Goal: Information Seeking & Learning: Learn about a topic

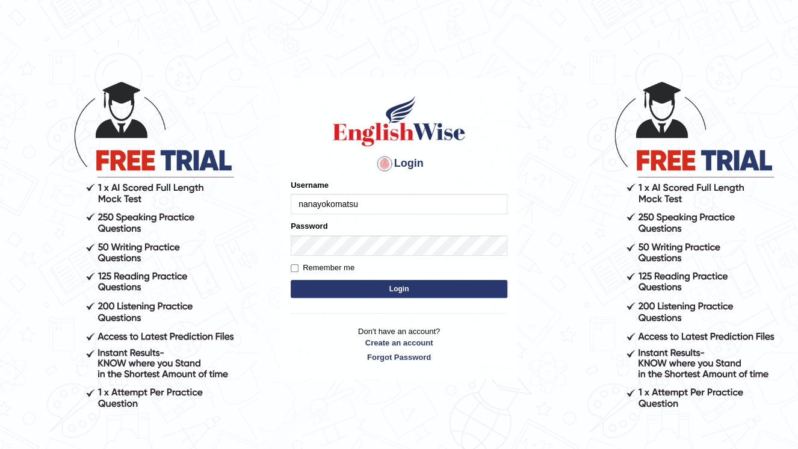
type input "nanayokomatsu"
click at [351, 271] on label "Remember me" at bounding box center [323, 268] width 64 height 12
click at [298, 271] on input "Remember me" at bounding box center [295, 268] width 8 height 8
checkbox input "true"
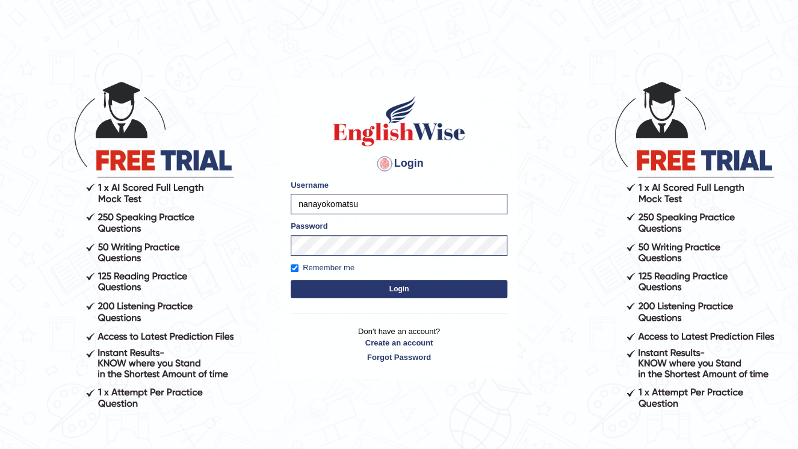
click at [468, 282] on button "Login" at bounding box center [399, 289] width 217 height 18
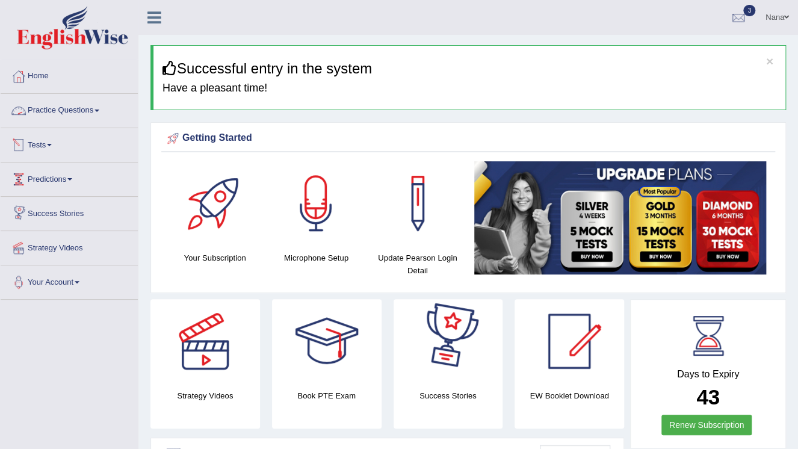
click at [87, 116] on link "Practice Questions" at bounding box center [69, 109] width 137 height 30
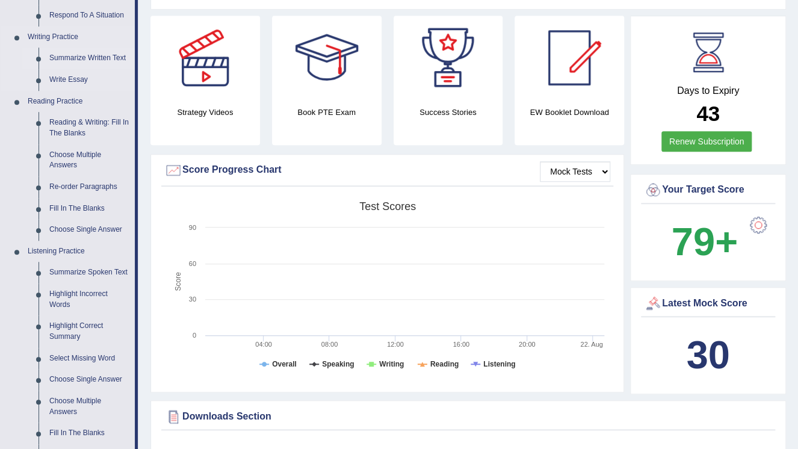
scroll to position [385, 0]
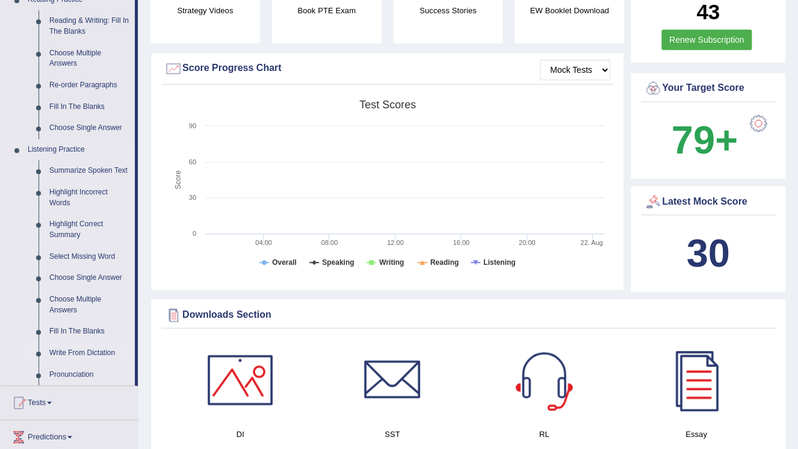
click at [99, 351] on link "Write From Dictation" at bounding box center [89, 353] width 91 height 22
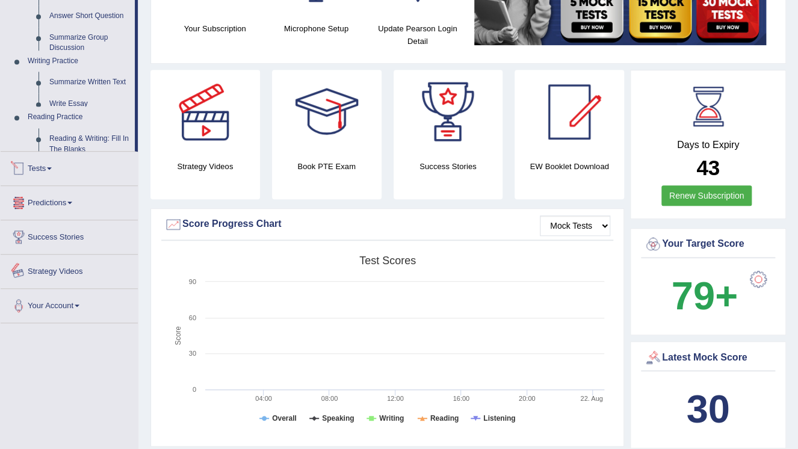
scroll to position [403, 0]
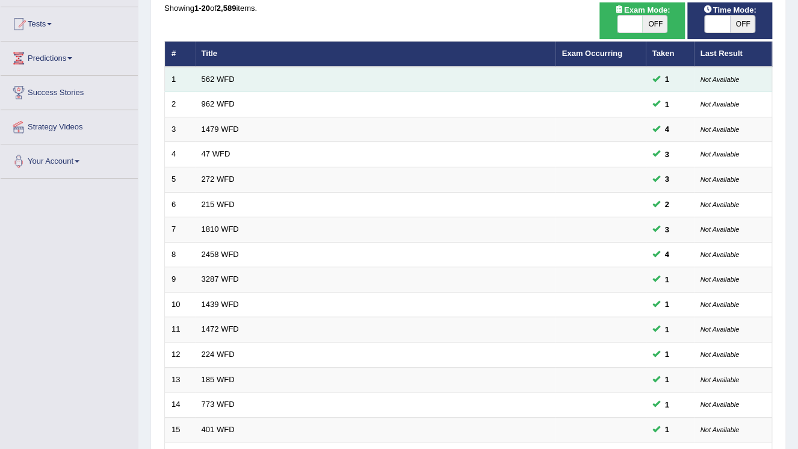
scroll to position [96, 0]
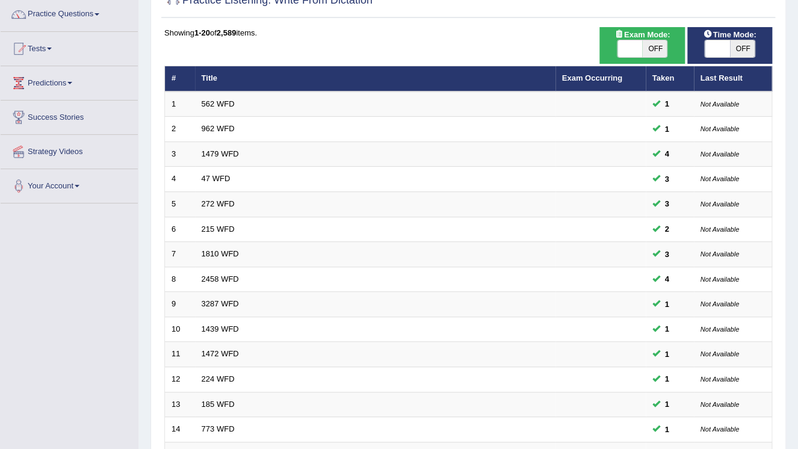
click at [730, 46] on span "OFF" at bounding box center [742, 48] width 25 height 17
checkbox input "true"
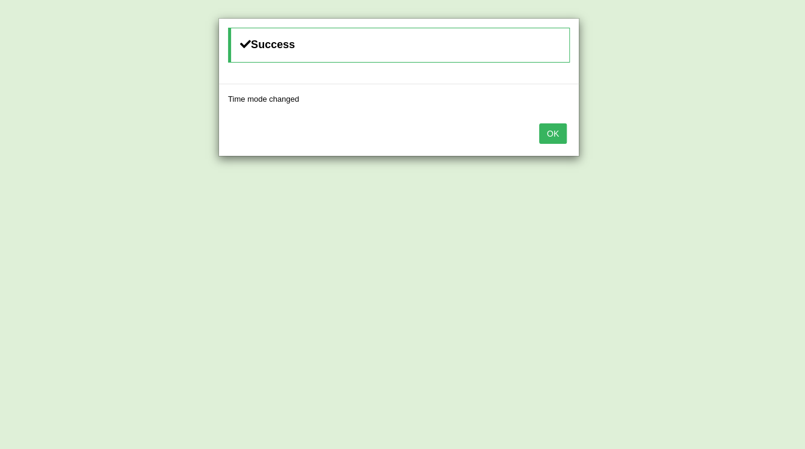
click at [555, 132] on button "OK" at bounding box center [553, 133] width 28 height 20
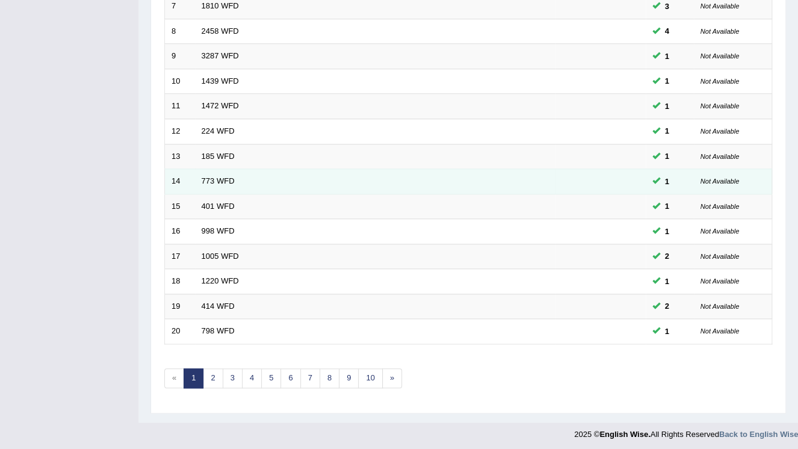
scroll to position [344, 0]
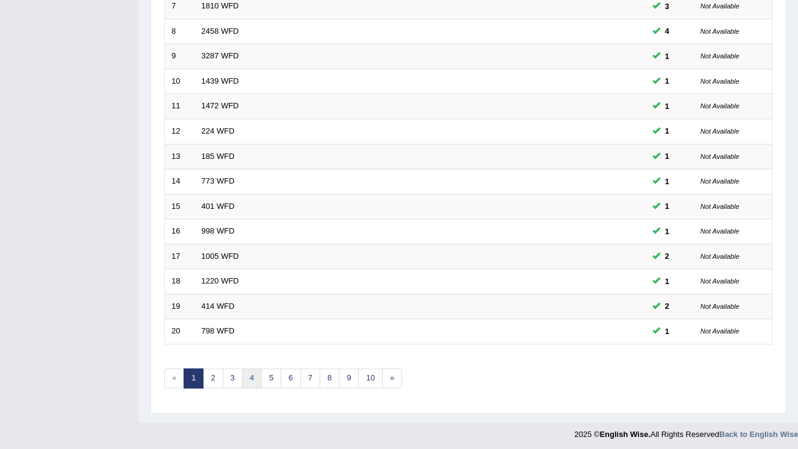
click at [246, 370] on link "4" at bounding box center [252, 378] width 20 height 20
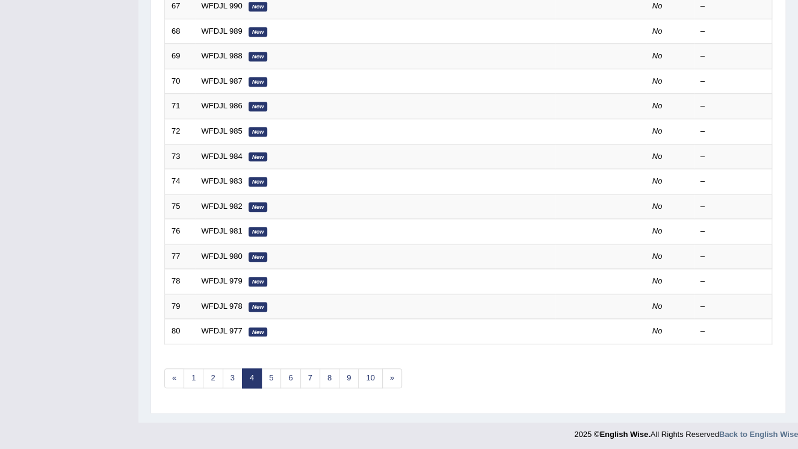
scroll to position [344, 0]
click at [229, 374] on link "3" at bounding box center [233, 378] width 20 height 20
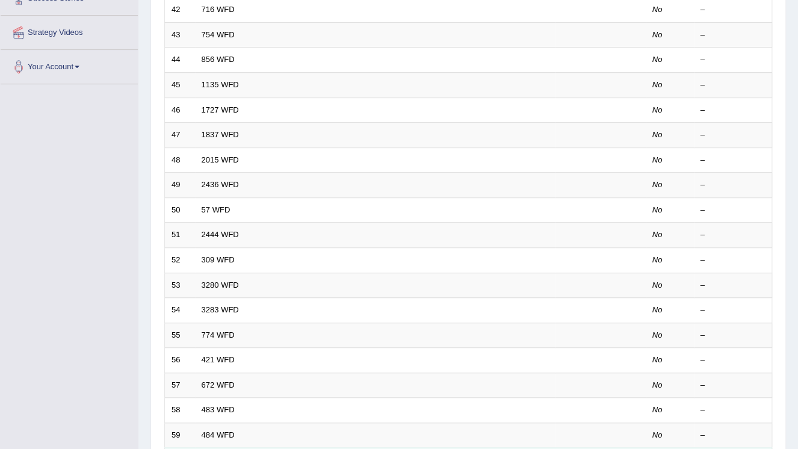
scroll to position [344, 0]
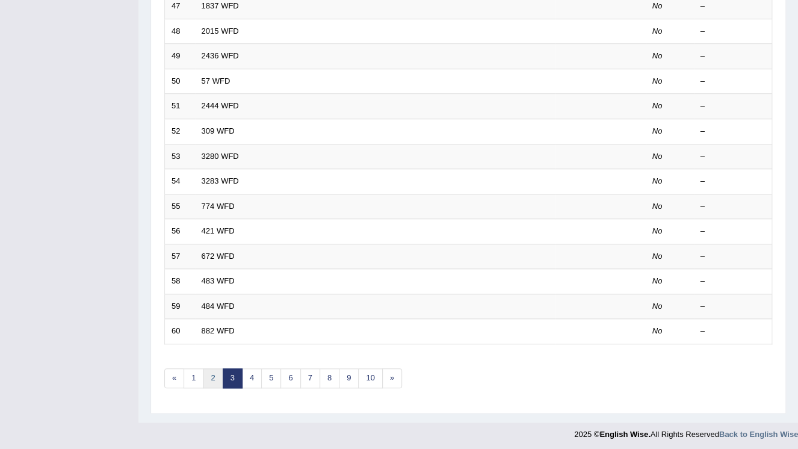
click at [206, 374] on link "2" at bounding box center [213, 378] width 20 height 20
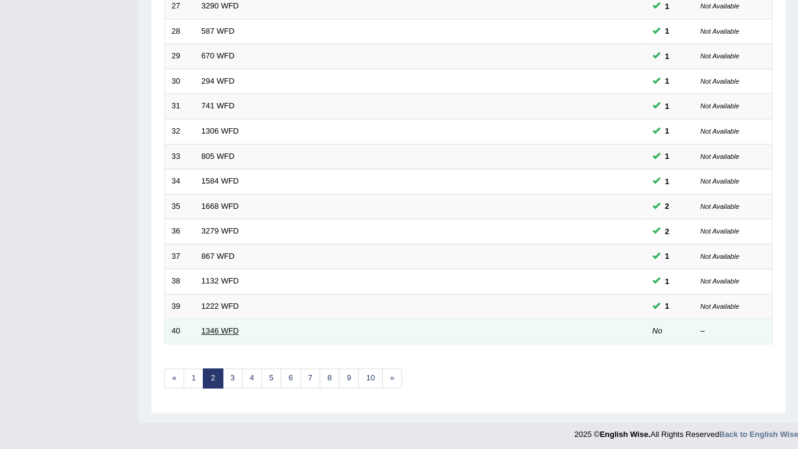
click at [230, 326] on link "1346 WFD" at bounding box center [220, 330] width 37 height 9
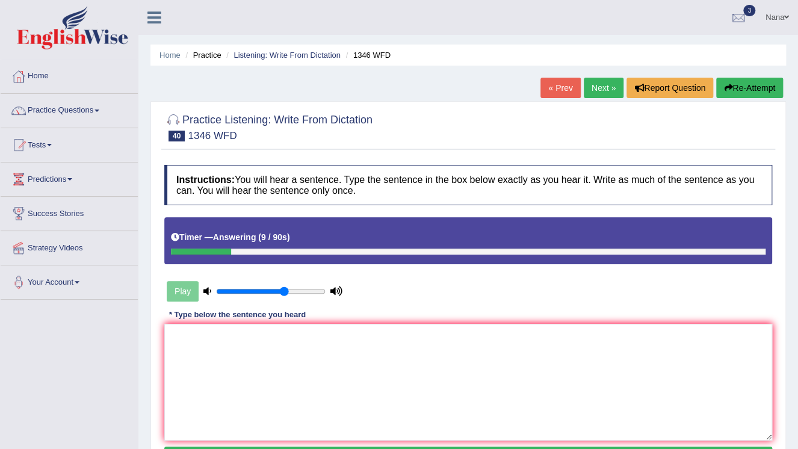
click at [767, 89] on button "Re-Attempt" at bounding box center [749, 88] width 67 height 20
click at [510, 374] on textarea at bounding box center [468, 382] width 608 height 117
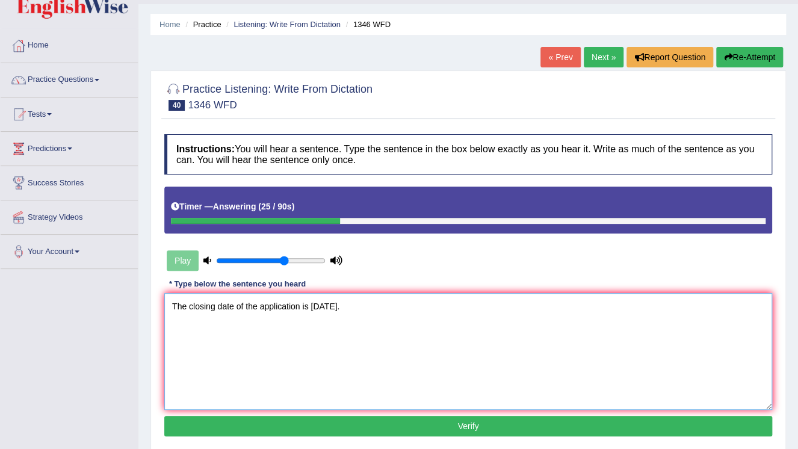
scroll to position [48, 0]
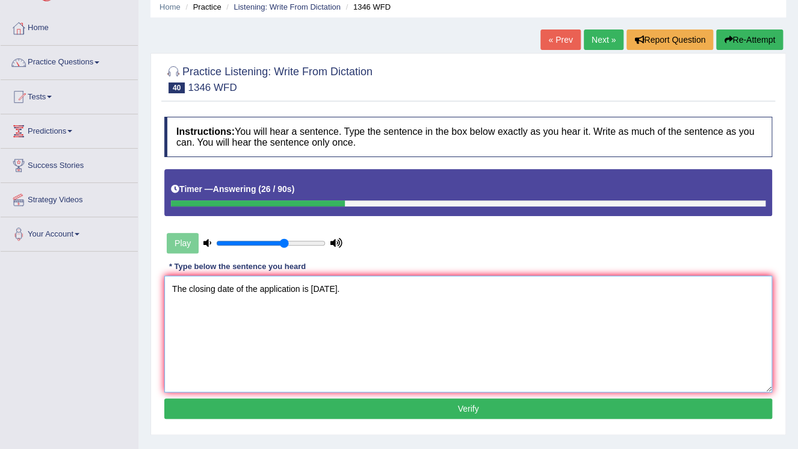
type textarea "The closing date of the application is next Monday."
click at [549, 407] on button "Verify" at bounding box center [468, 408] width 608 height 20
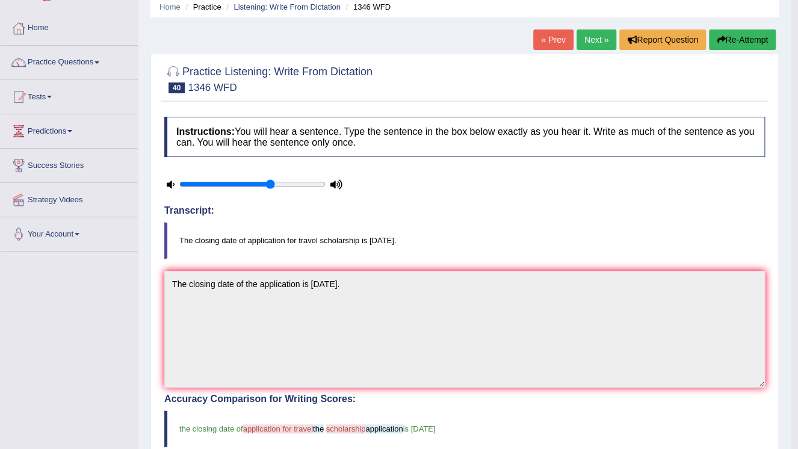
click at [746, 43] on button "Re-Attempt" at bounding box center [742, 39] width 67 height 20
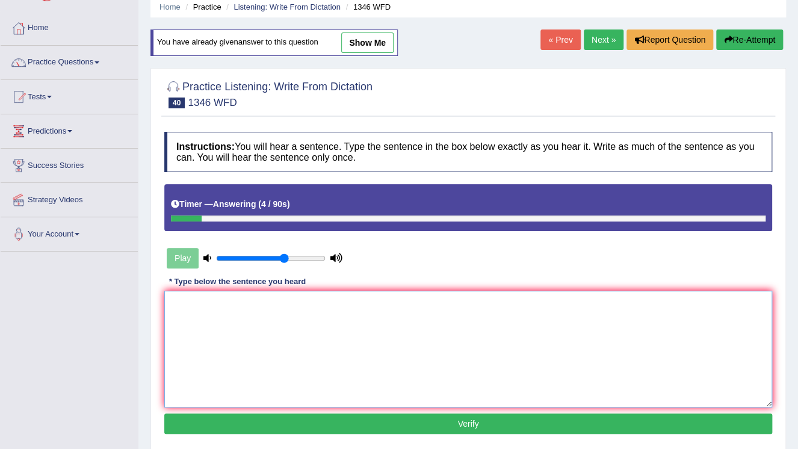
click at [451, 300] on textarea at bounding box center [468, 349] width 608 height 117
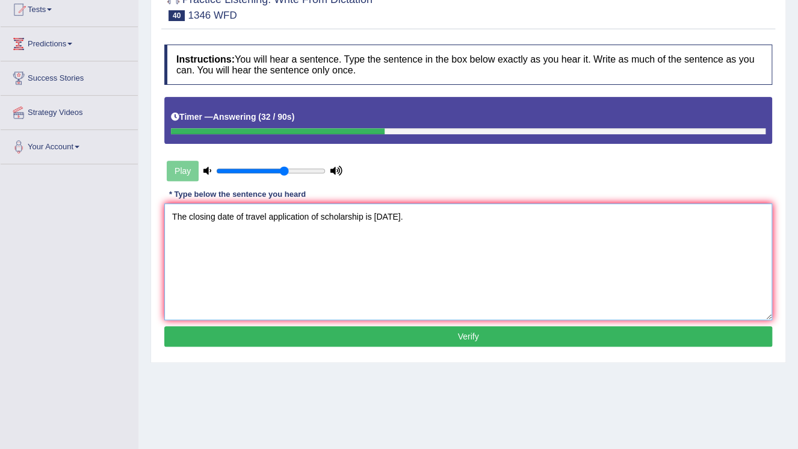
scroll to position [144, 0]
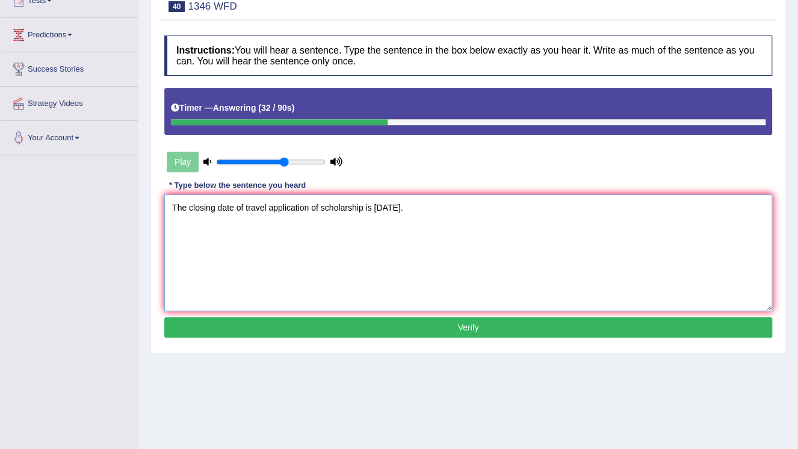
type textarea "The closing date of travel application of scholarship is [DATE]."
click at [478, 317] on button "Verify" at bounding box center [468, 327] width 608 height 20
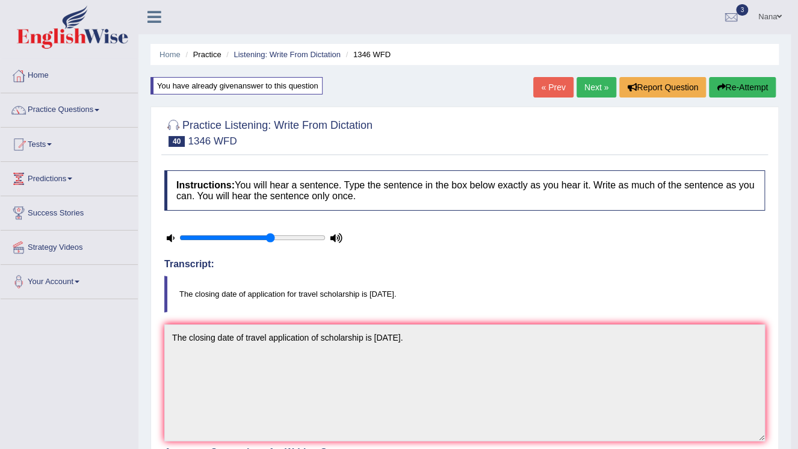
scroll to position [0, 0]
click at [601, 83] on link "Next »" at bounding box center [596, 88] width 40 height 20
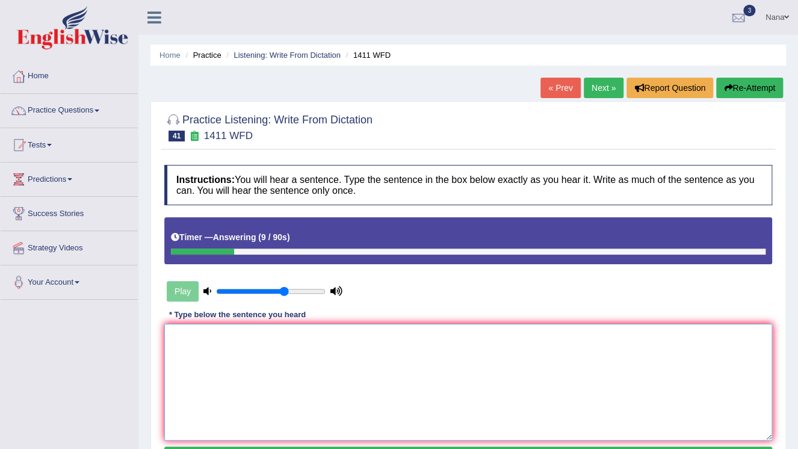
click at [462, 377] on textarea at bounding box center [468, 382] width 608 height 117
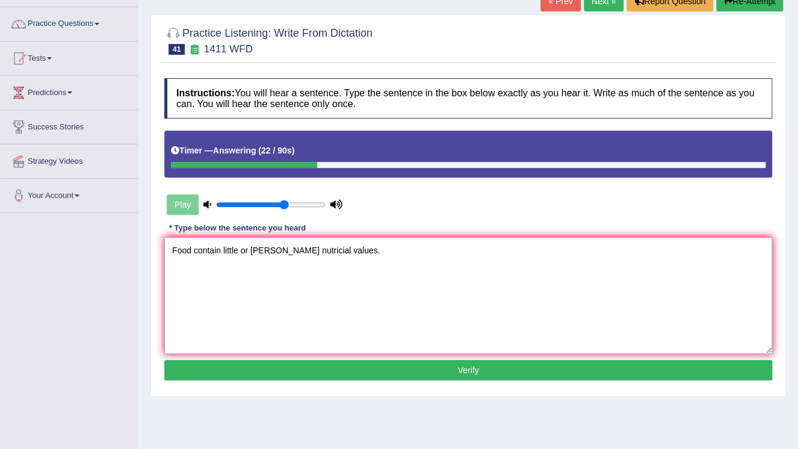
scroll to position [96, 0]
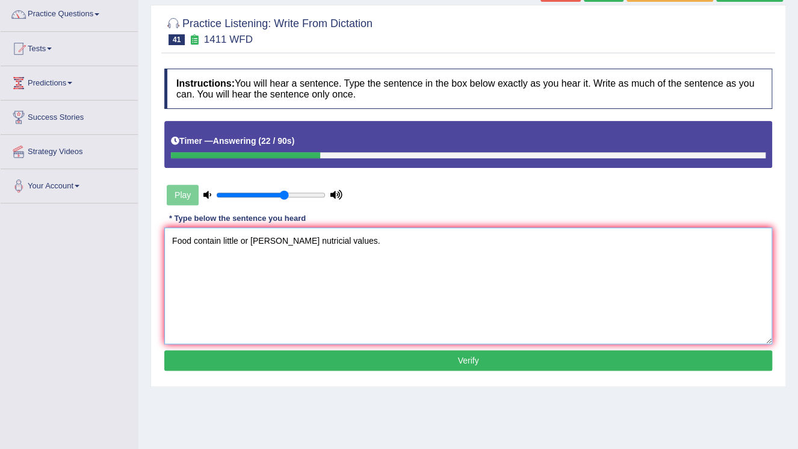
type textarea "Food contain little or [PERSON_NAME] nutricial values."
click at [376, 353] on button "Verify" at bounding box center [468, 360] width 608 height 20
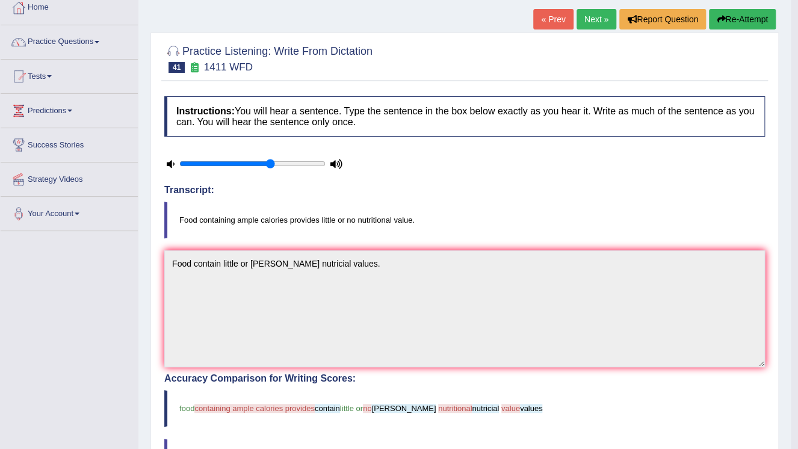
scroll to position [48, 0]
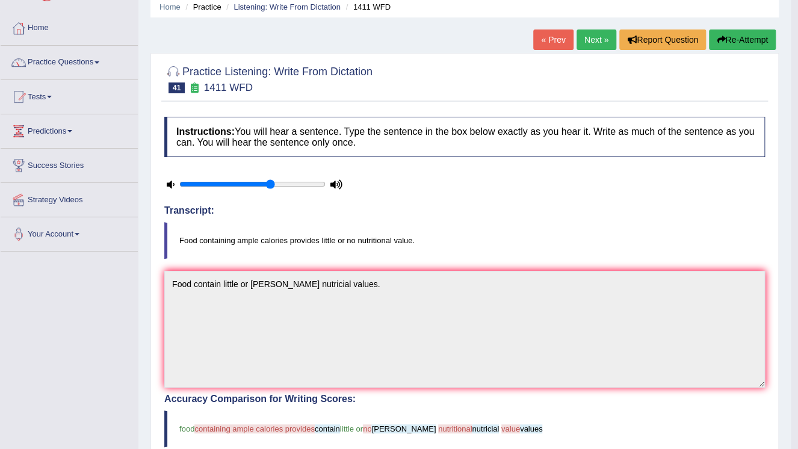
click at [592, 32] on link "Next »" at bounding box center [596, 39] width 40 height 20
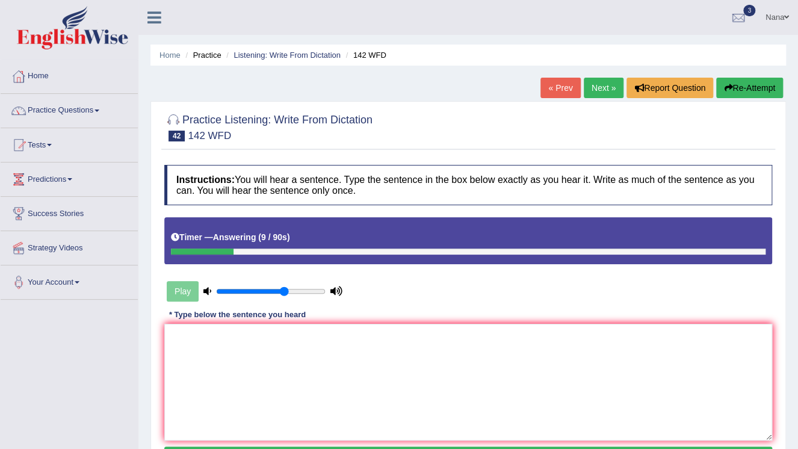
click at [773, 91] on button "Re-Attempt" at bounding box center [749, 88] width 67 height 20
click at [546, 391] on textarea at bounding box center [468, 382] width 608 height 117
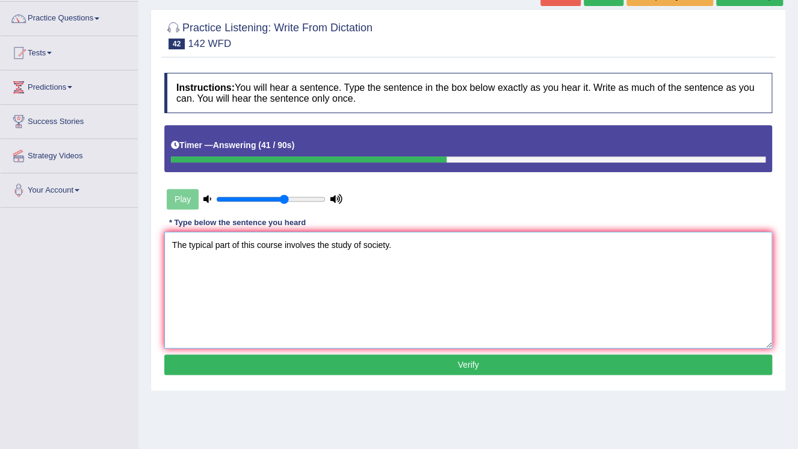
scroll to position [96, 0]
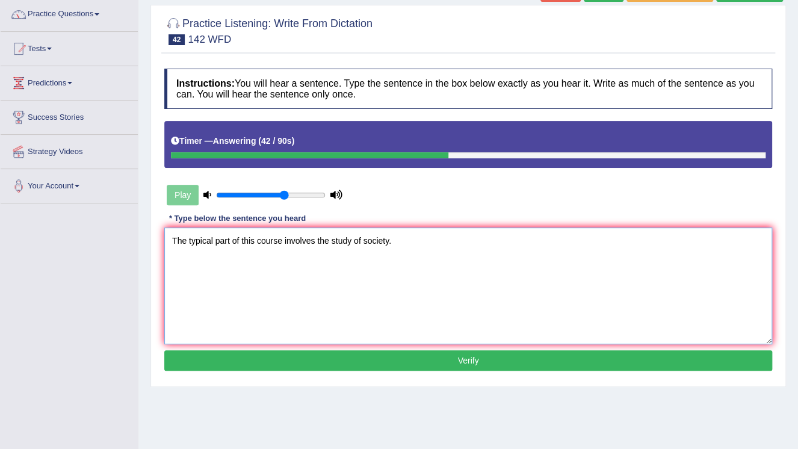
type textarea "The typical part of this course involves the study of society."
click at [545, 350] on button "Verify" at bounding box center [468, 360] width 608 height 20
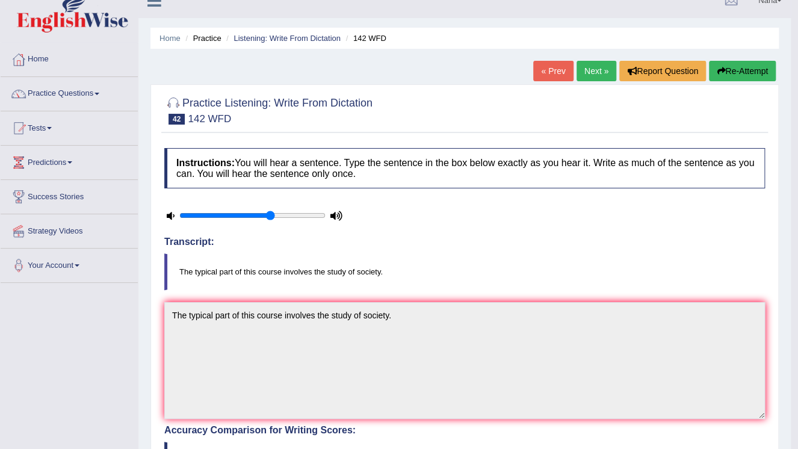
scroll to position [48, 0]
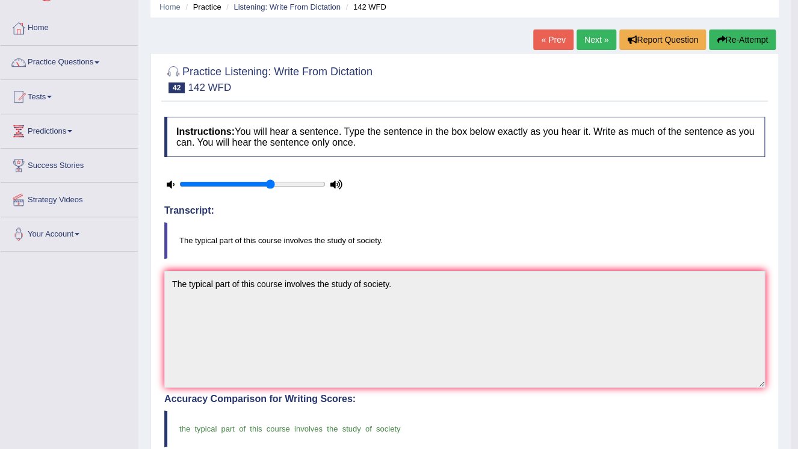
click at [605, 46] on link "Next »" at bounding box center [596, 39] width 40 height 20
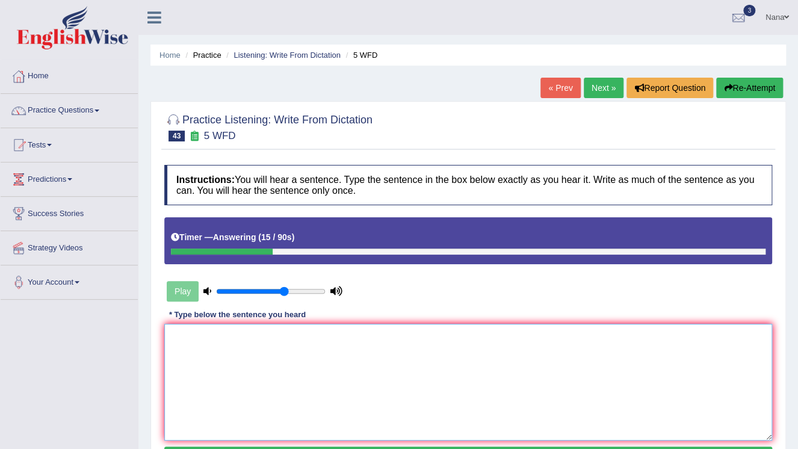
click at [451, 361] on textarea at bounding box center [468, 382] width 608 height 117
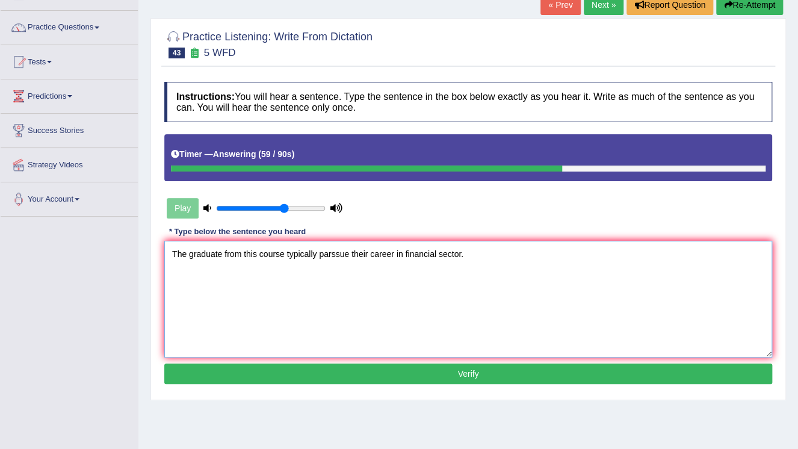
scroll to position [96, 0]
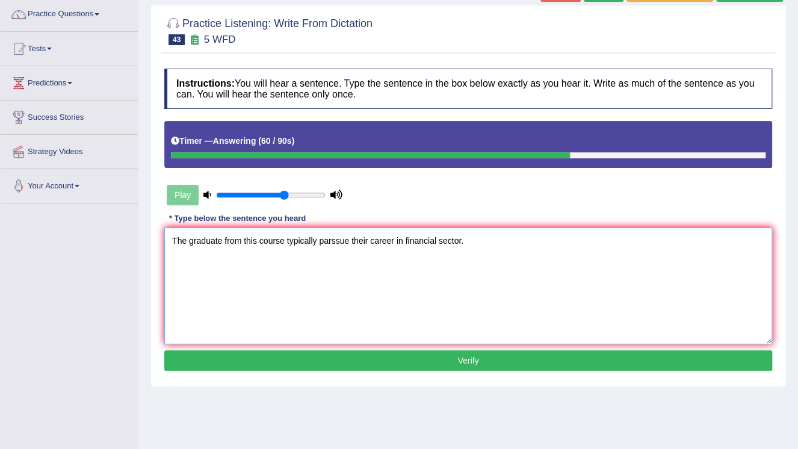
type textarea "The graduate from this course typically parssue their career in financial secto…"
click at [473, 365] on button "Verify" at bounding box center [468, 360] width 608 height 20
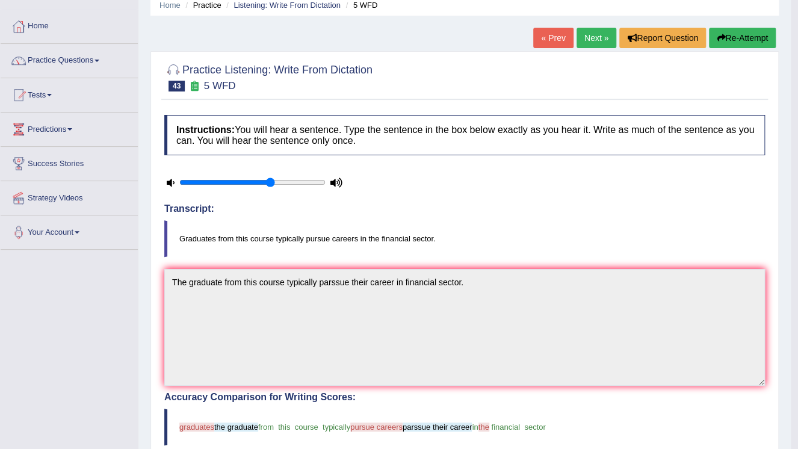
scroll to position [48, 0]
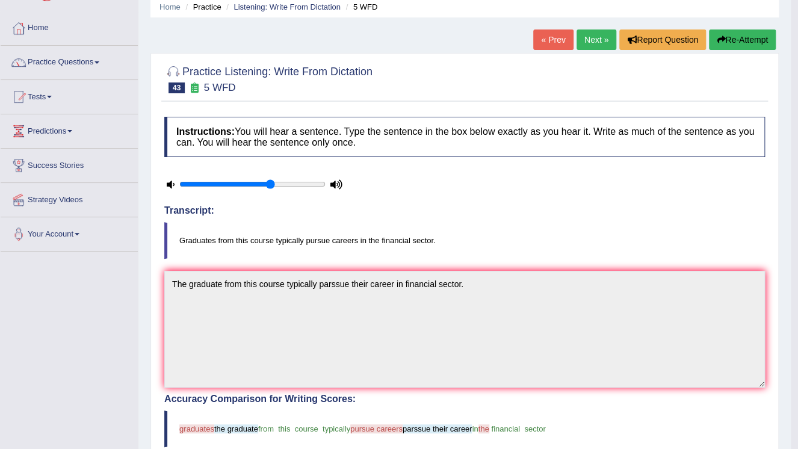
click at [593, 46] on link "Next »" at bounding box center [596, 39] width 40 height 20
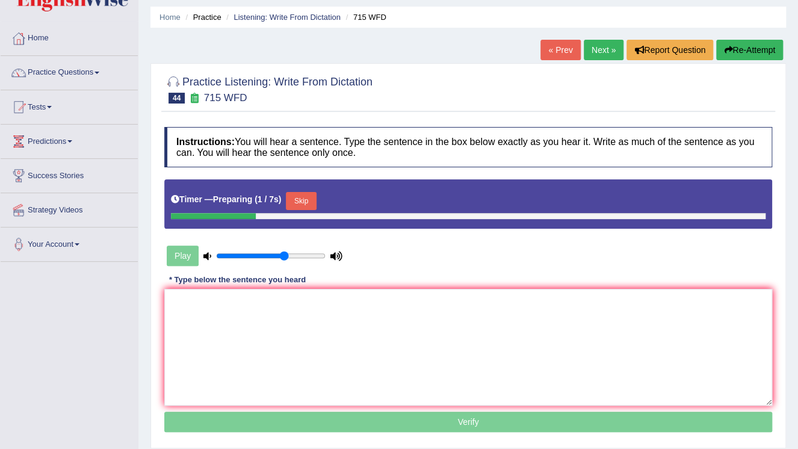
scroll to position [48, 0]
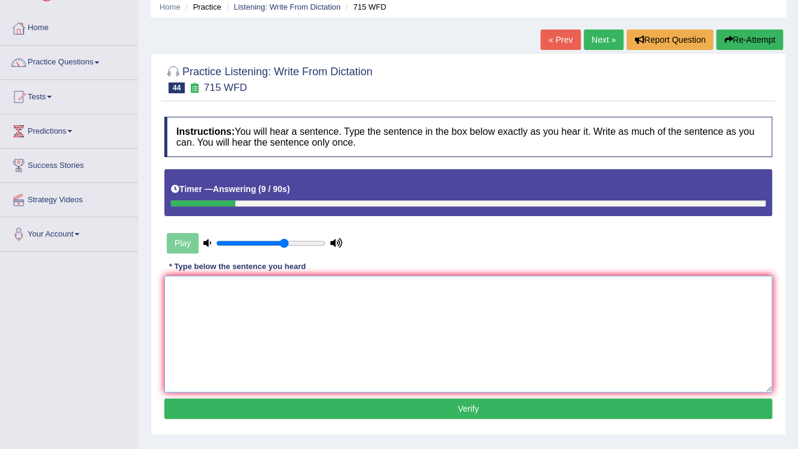
click at [576, 343] on textarea at bounding box center [468, 334] width 608 height 117
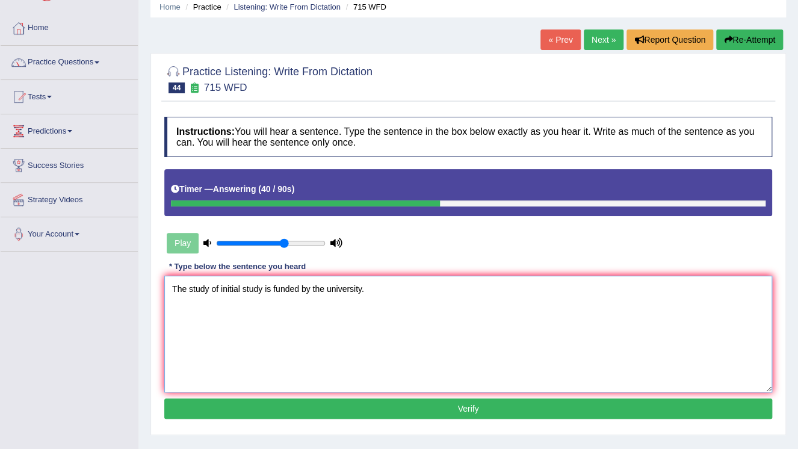
type textarea "The study of initial study is funded by the university."
click at [469, 415] on button "Verify" at bounding box center [468, 408] width 608 height 20
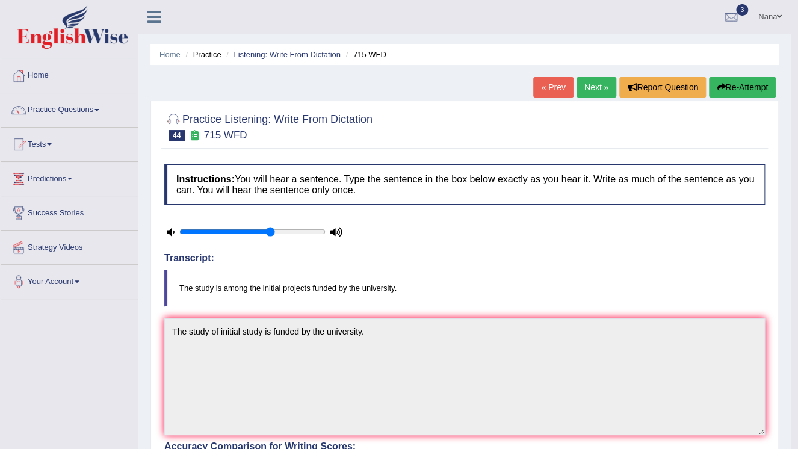
scroll to position [0, 0]
click at [602, 91] on link "Next »" at bounding box center [596, 88] width 40 height 20
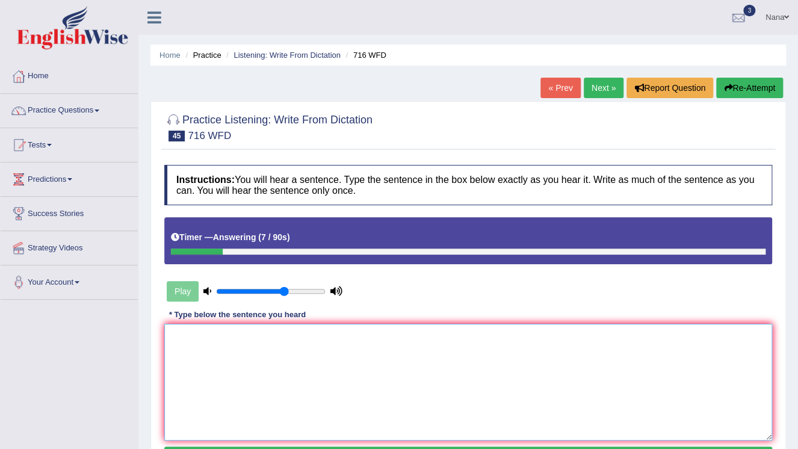
click at [367, 382] on textarea at bounding box center [468, 382] width 608 height 117
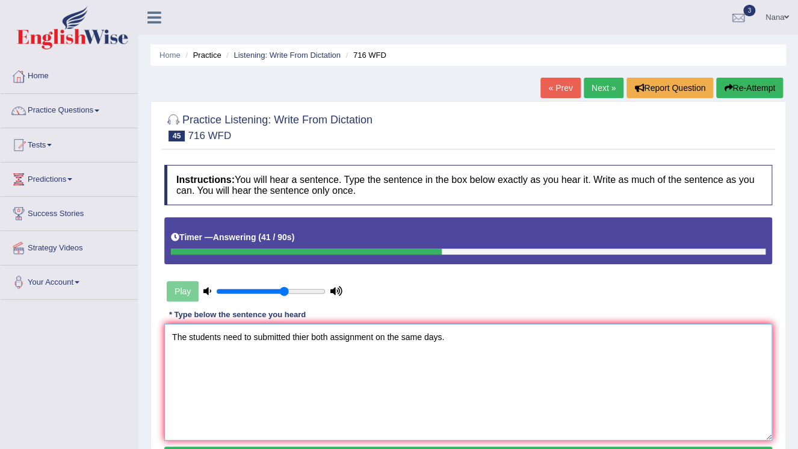
click at [267, 340] on textarea "The students need to submitted thier both assignment on the same days." at bounding box center [468, 382] width 608 height 117
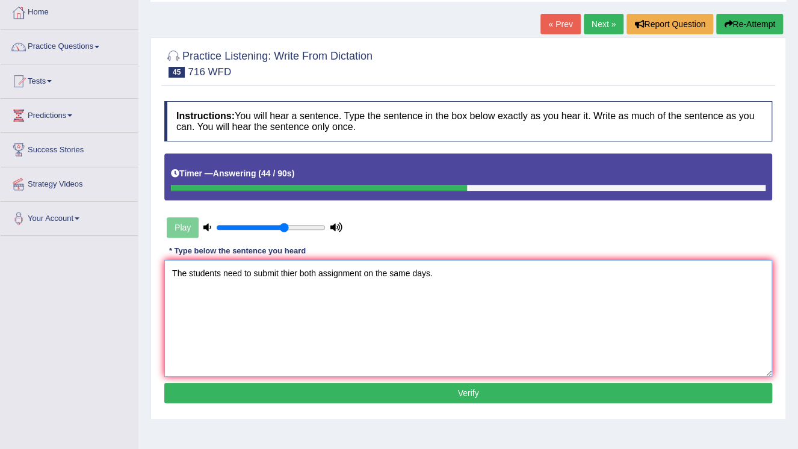
scroll to position [96, 0]
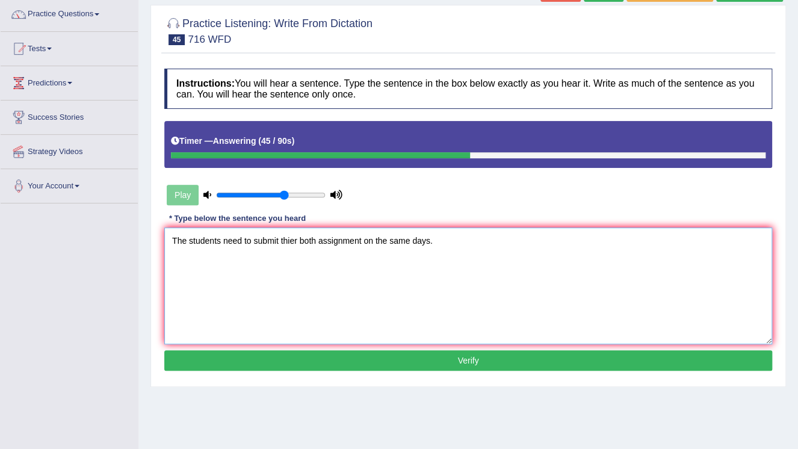
type textarea "The students need to submit thier both assignment on the same days."
click at [298, 357] on button "Verify" at bounding box center [468, 360] width 608 height 20
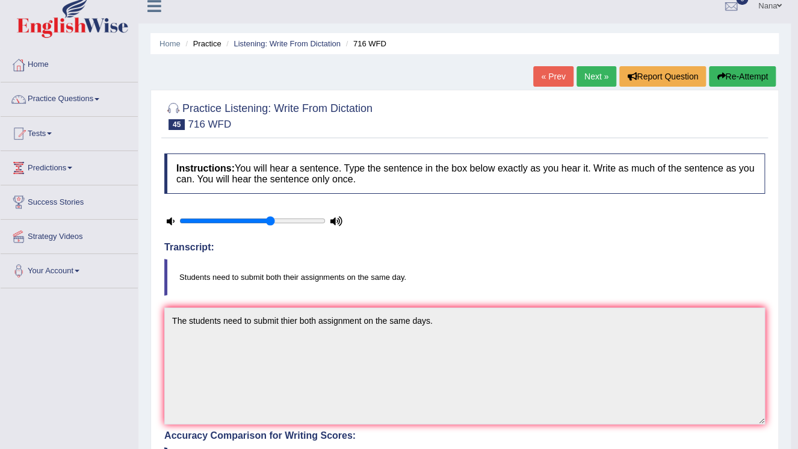
scroll to position [0, 0]
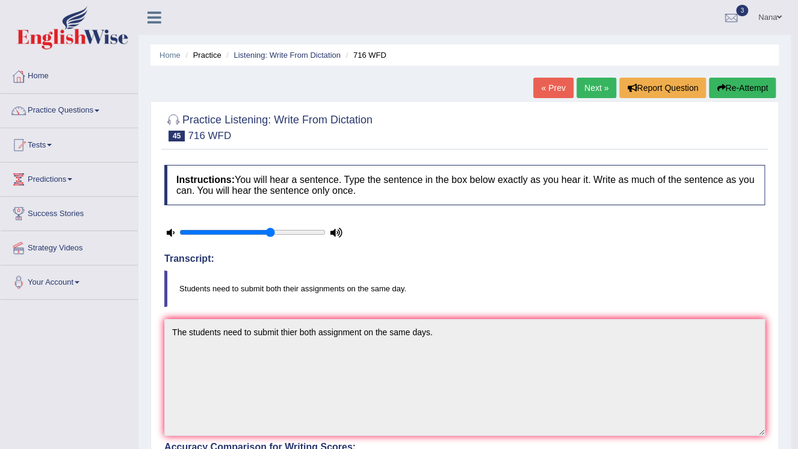
click at [595, 93] on link "Next »" at bounding box center [596, 88] width 40 height 20
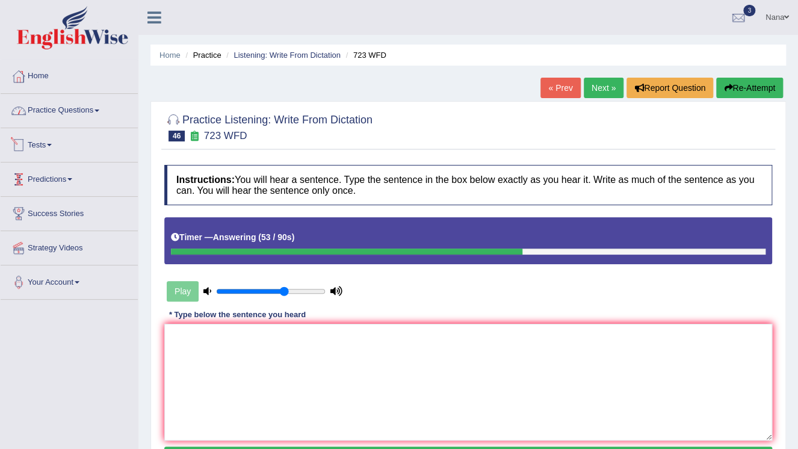
click at [25, 120] on link "Practice Questions" at bounding box center [69, 109] width 137 height 30
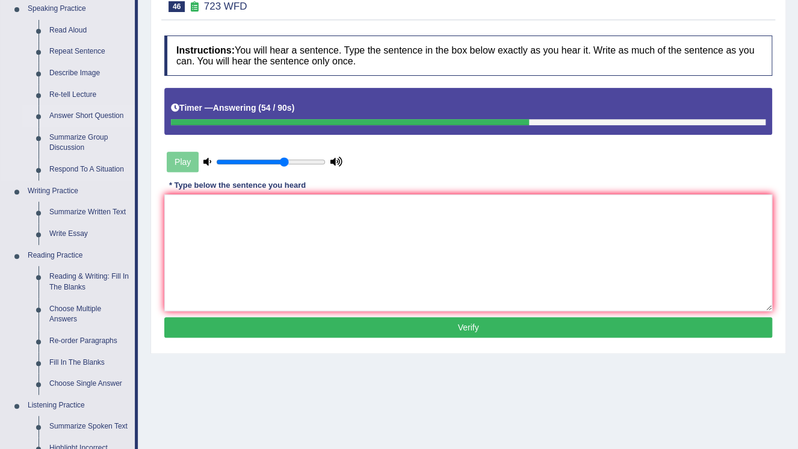
scroll to position [144, 0]
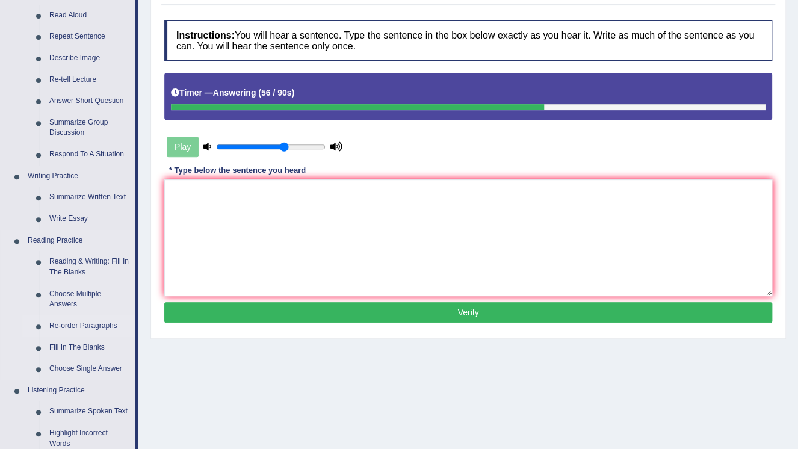
click at [82, 327] on link "Re-order Paragraphs" at bounding box center [89, 326] width 91 height 22
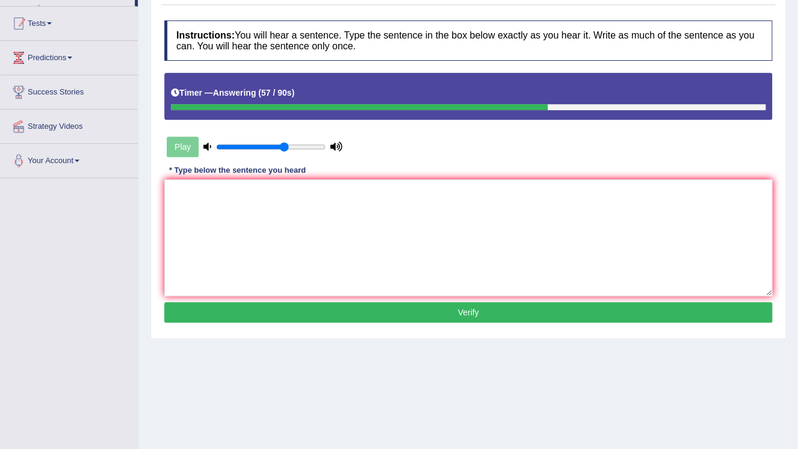
scroll to position [183, 0]
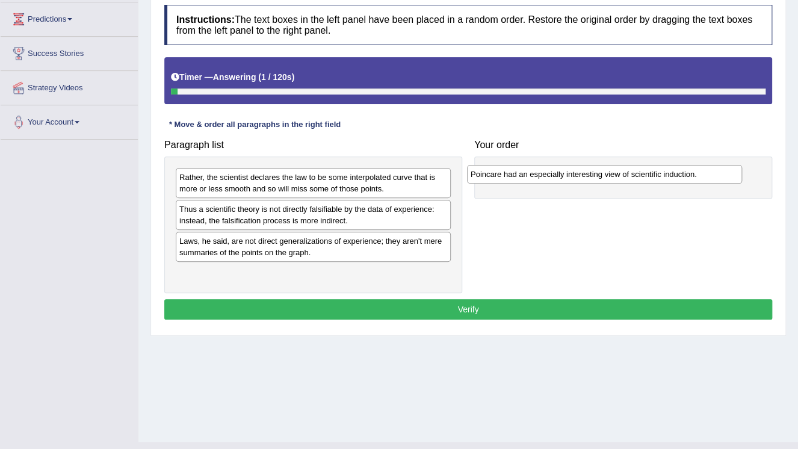
drag, startPoint x: 257, startPoint y: 209, endPoint x: 548, endPoint y: 176, distance: 293.2
click at [548, 176] on div "Poincare had an especially interesting view of scientific induction." at bounding box center [604, 174] width 275 height 19
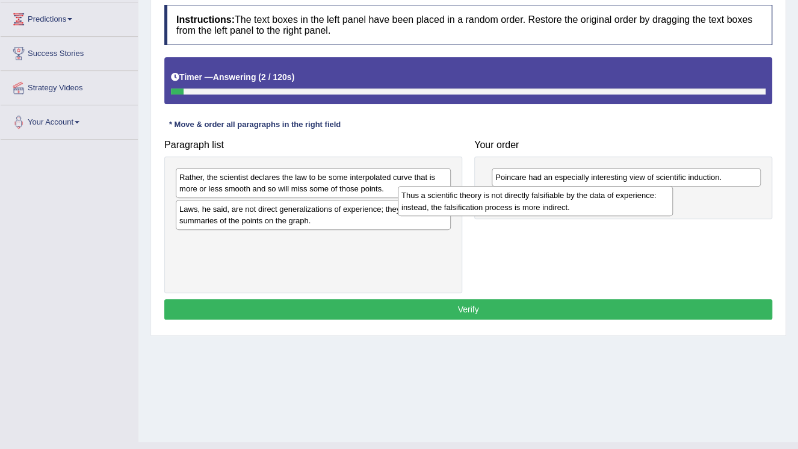
drag, startPoint x: 431, startPoint y: 219, endPoint x: 657, endPoint y: 204, distance: 226.8
click at [656, 204] on div "Thus a scientific theory is not directly falsifiable by the data of experience:…" at bounding box center [535, 201] width 275 height 30
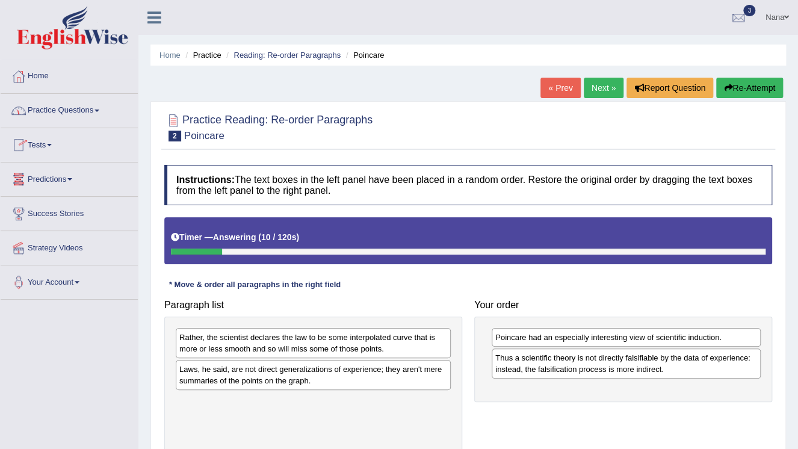
click at [58, 146] on link "Tests" at bounding box center [69, 143] width 137 height 30
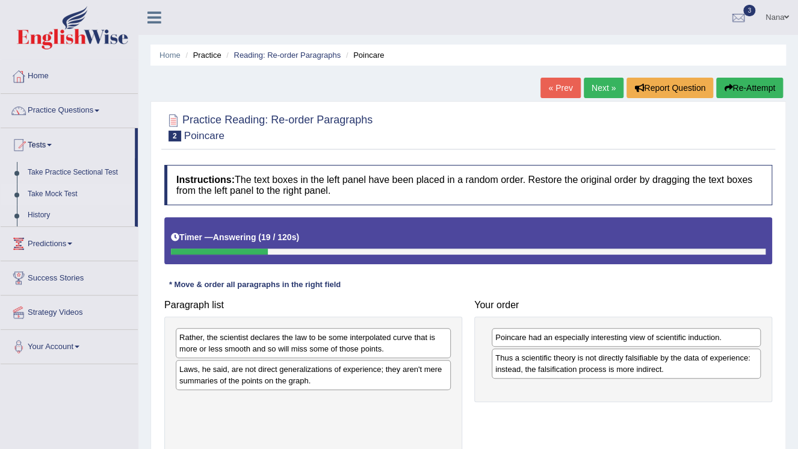
click at [37, 199] on link "Take Mock Test" at bounding box center [78, 195] width 113 height 22
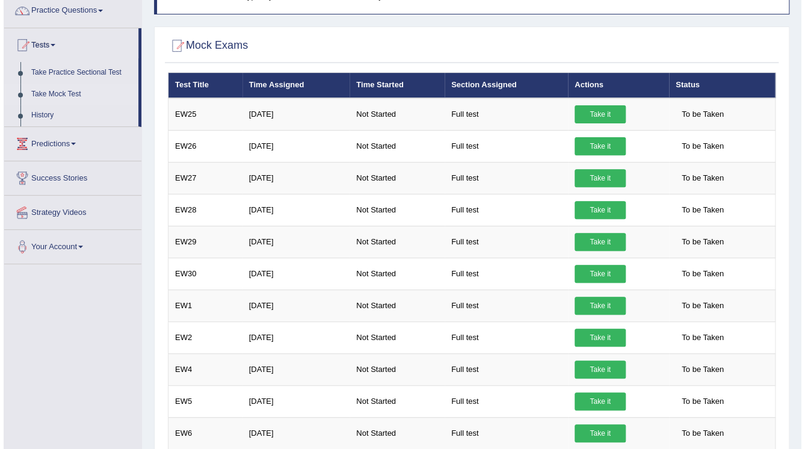
scroll to position [96, 0]
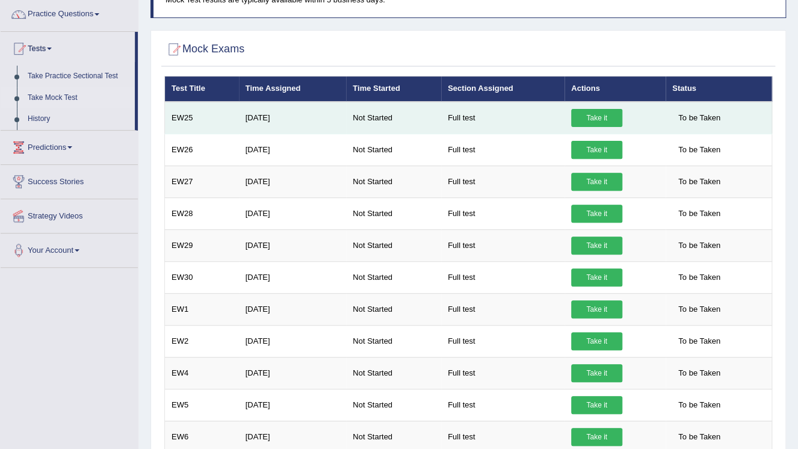
click at [602, 123] on link "Take it" at bounding box center [596, 118] width 51 height 18
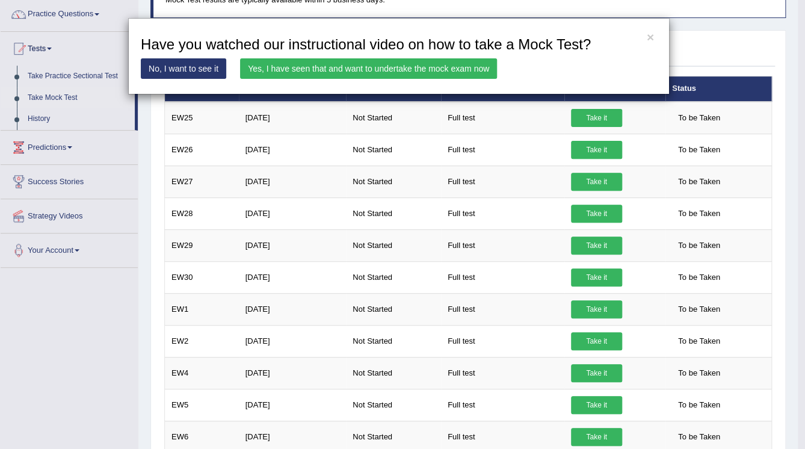
click at [463, 65] on link "Yes, I have seen that and want to undertake the mock exam now" at bounding box center [368, 68] width 257 height 20
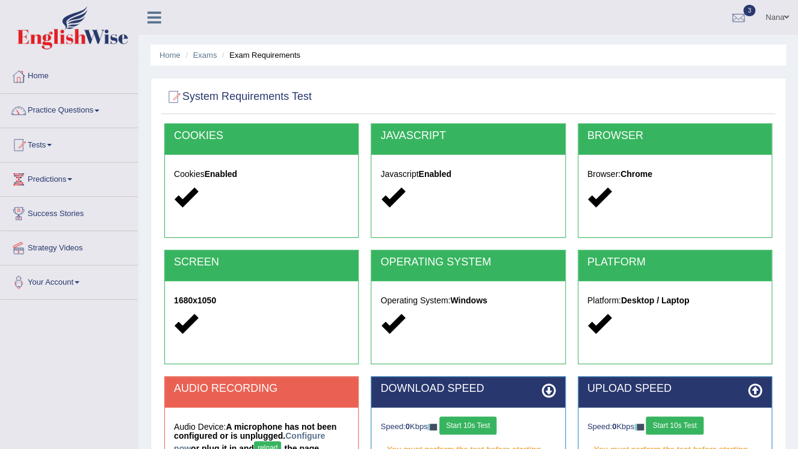
scroll to position [183, 0]
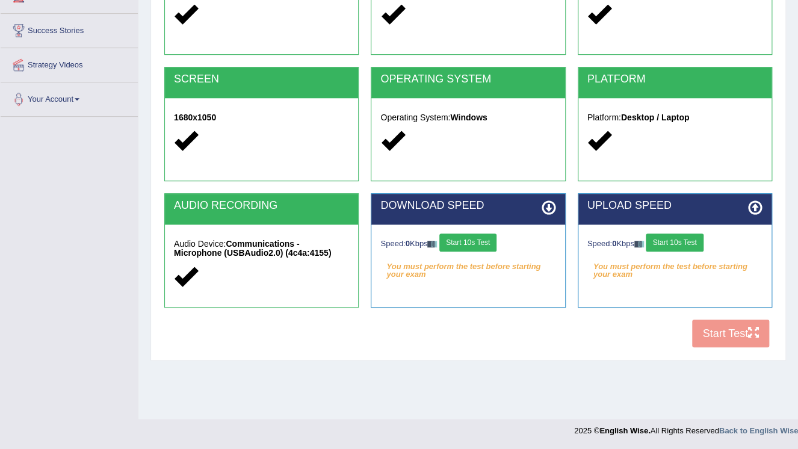
click at [474, 250] on button "Start 10s Test" at bounding box center [467, 242] width 57 height 18
click at [675, 241] on button "Start 10s Test" at bounding box center [674, 242] width 57 height 18
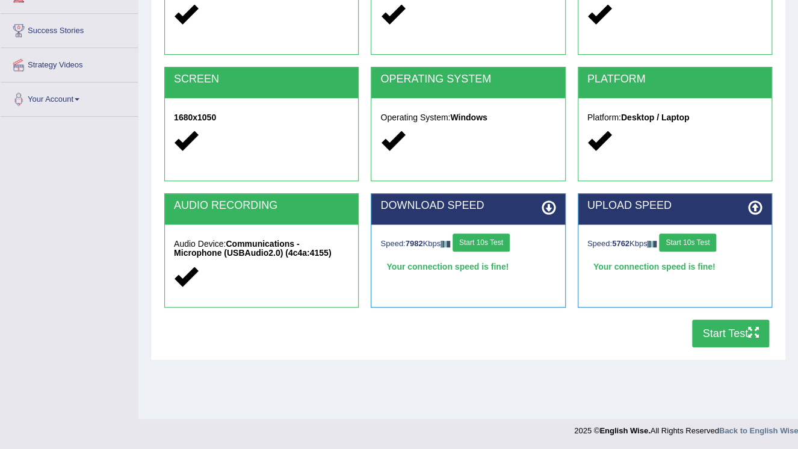
click at [717, 327] on button "Start Test" at bounding box center [730, 334] width 77 height 28
